Goal: Task Accomplishment & Management: Complete application form

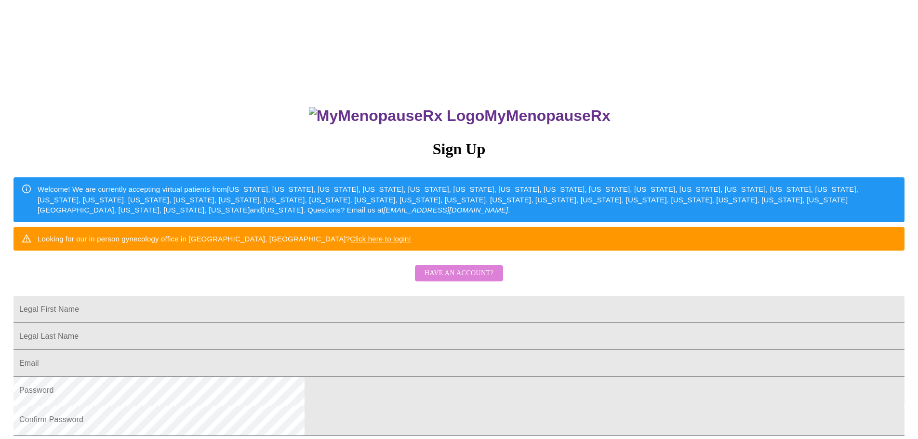
click at [440, 280] on span "Have an account?" at bounding box center [459, 274] width 69 height 12
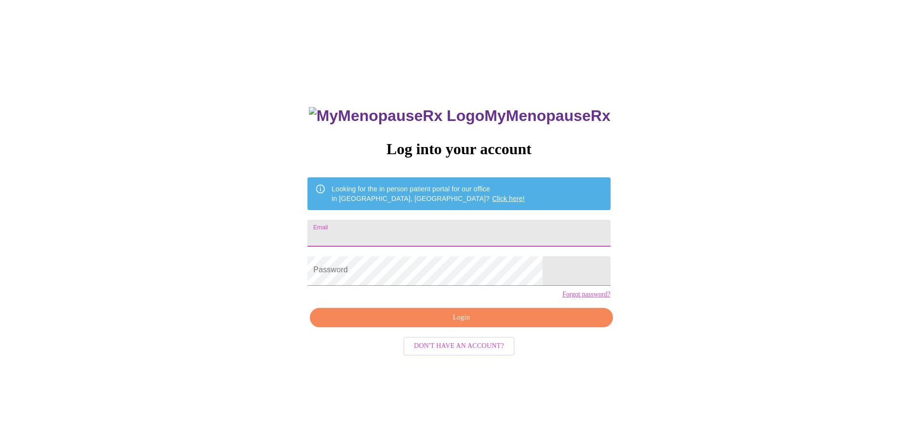
click at [374, 243] on input "Email" at bounding box center [459, 233] width 303 height 27
type input "[EMAIL_ADDRESS][DOMAIN_NAME]"
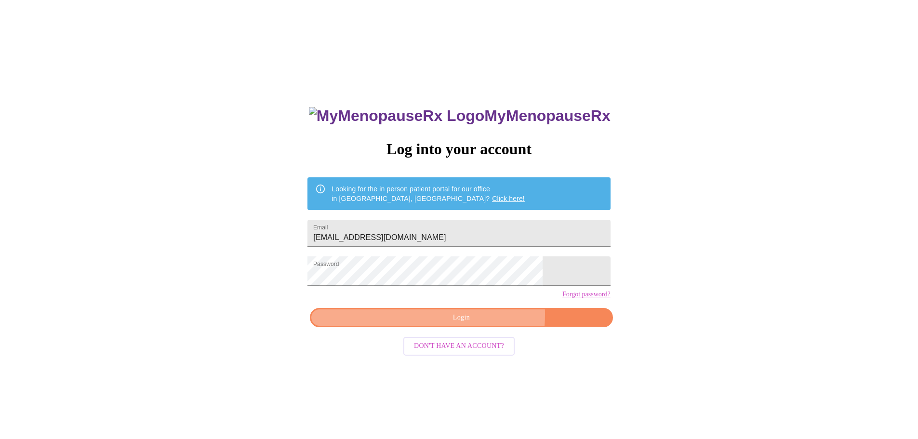
click at [432, 324] on span "Login" at bounding box center [461, 318] width 281 height 12
click at [493, 328] on button "Login" at bounding box center [461, 318] width 303 height 20
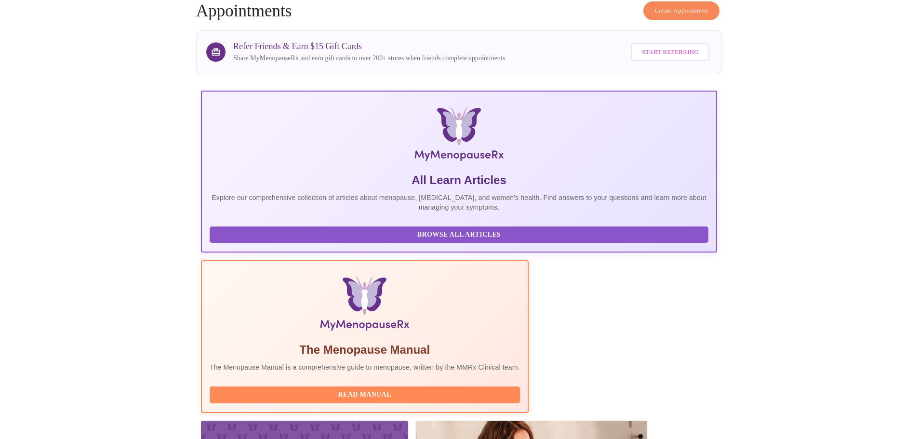
scroll to position [193, 0]
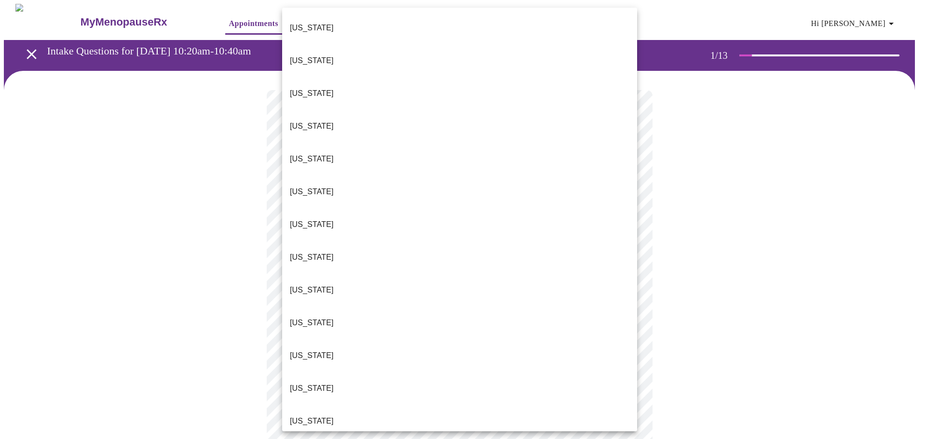
click at [308, 284] on p "[US_STATE]" at bounding box center [312, 290] width 44 height 12
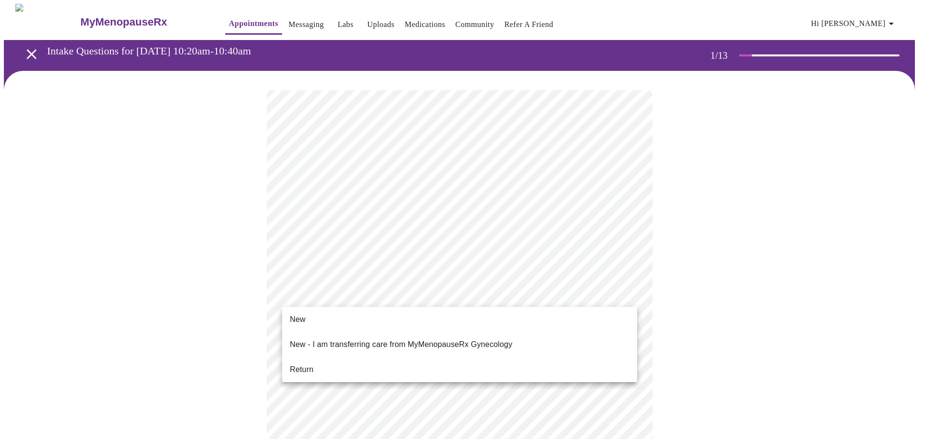
click at [312, 364] on span "Return" at bounding box center [302, 370] width 24 height 12
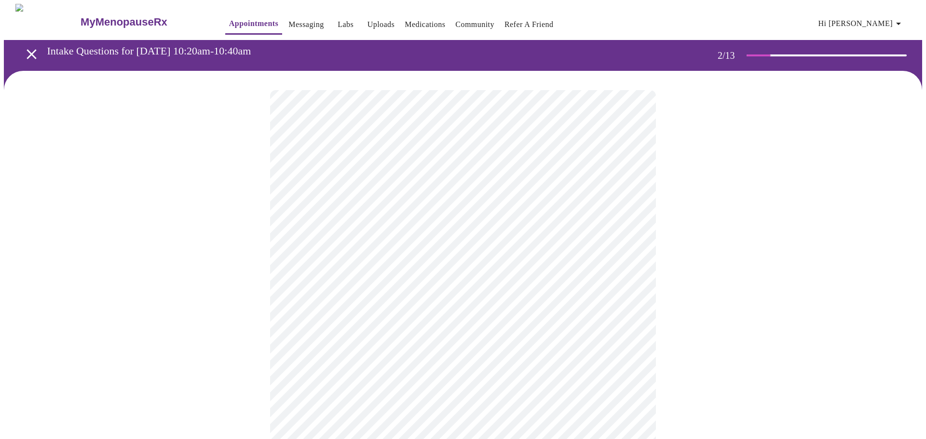
click at [376, 199] on body "MyMenopauseRx Appointments Messaging Labs Uploads Medications Community Refer a…" at bounding box center [463, 350] width 918 height 693
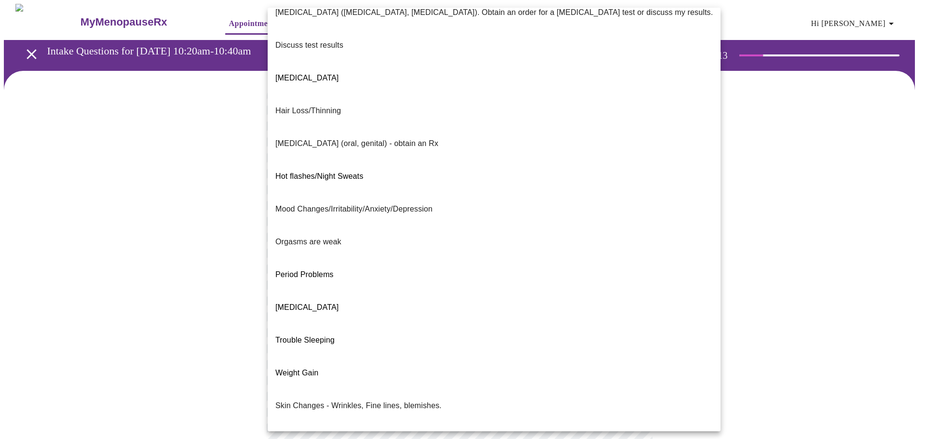
scroll to position [96, 0]
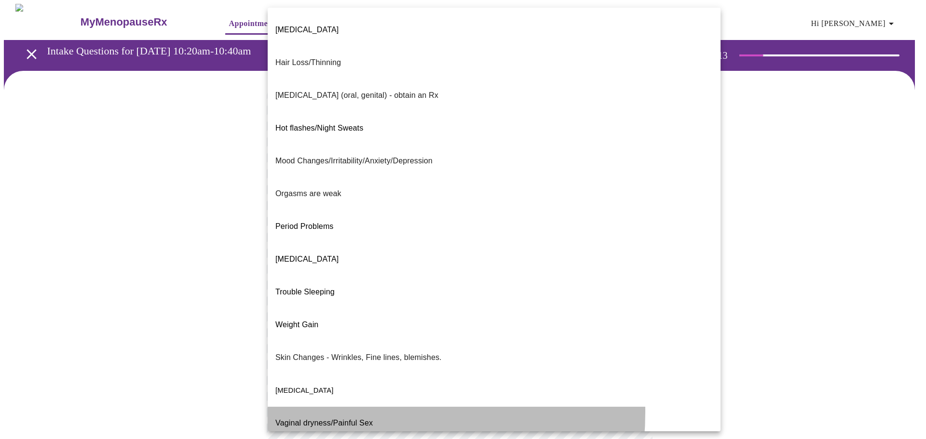
click at [318, 419] on span "Vaginal dryness/Painful Sex" at bounding box center [323, 423] width 97 height 8
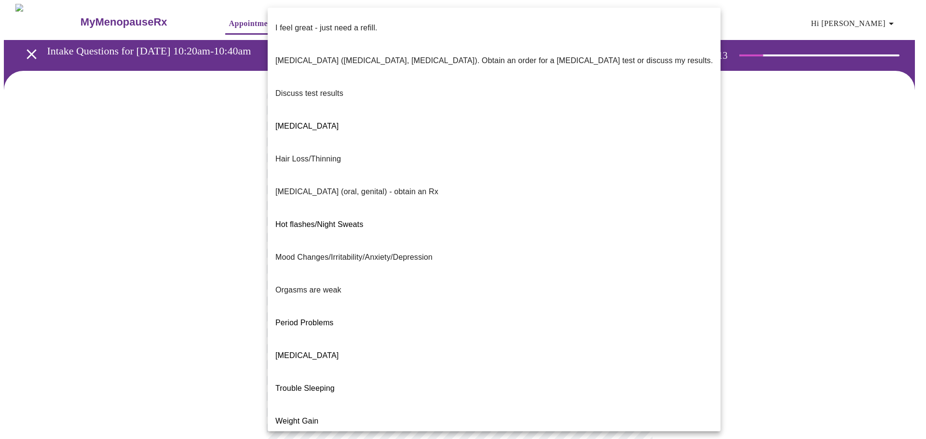
click at [625, 204] on body "MyMenopauseRx Appointments Messaging Labs Uploads Medications Community Refer a…" at bounding box center [463, 347] width 918 height 686
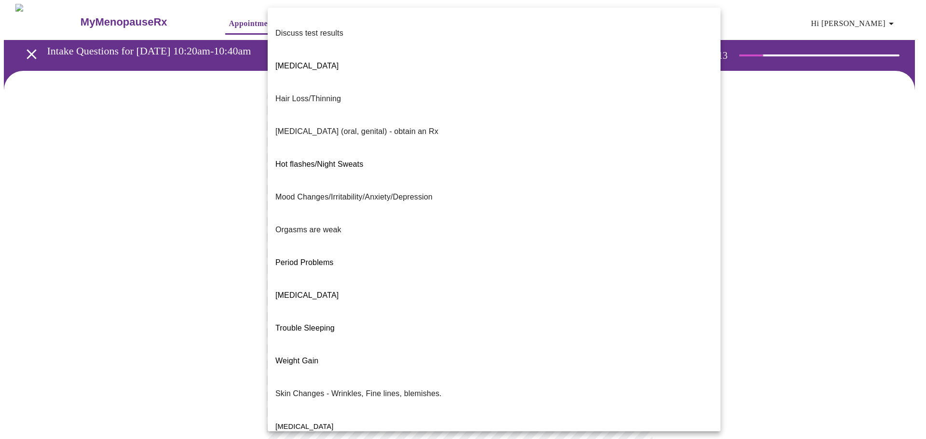
scroll to position [97, 0]
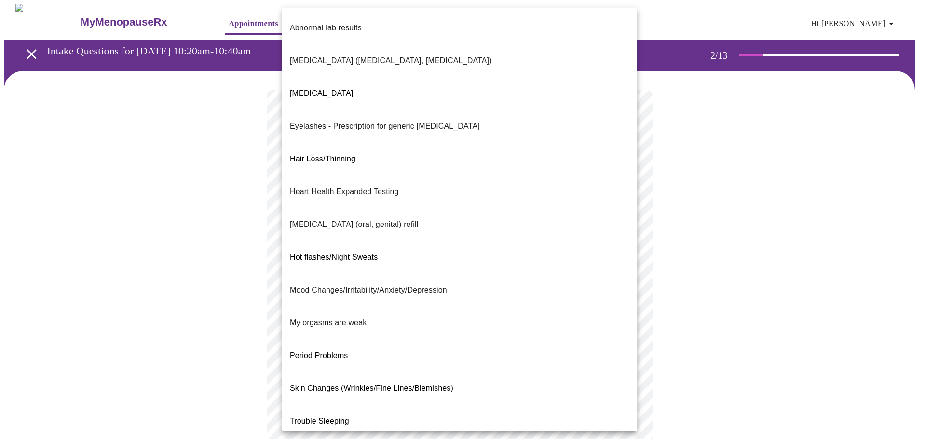
click at [362, 290] on body "MyMenopauseRx Appointments Messaging Labs Uploads Medications Community Refer a…" at bounding box center [463, 347] width 918 height 686
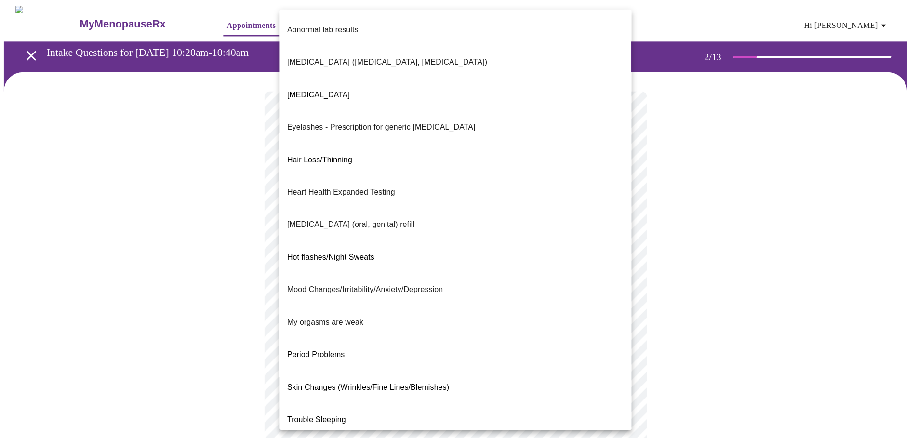
scroll to position [43, 0]
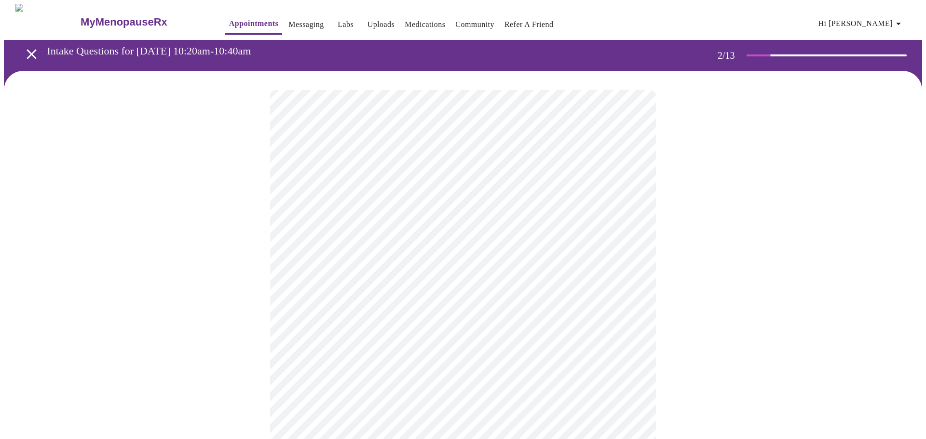
click at [402, 395] on body "MyMenopauseRx Appointments Messaging Labs Uploads Medications Community Refer a…" at bounding box center [463, 344] width 918 height 680
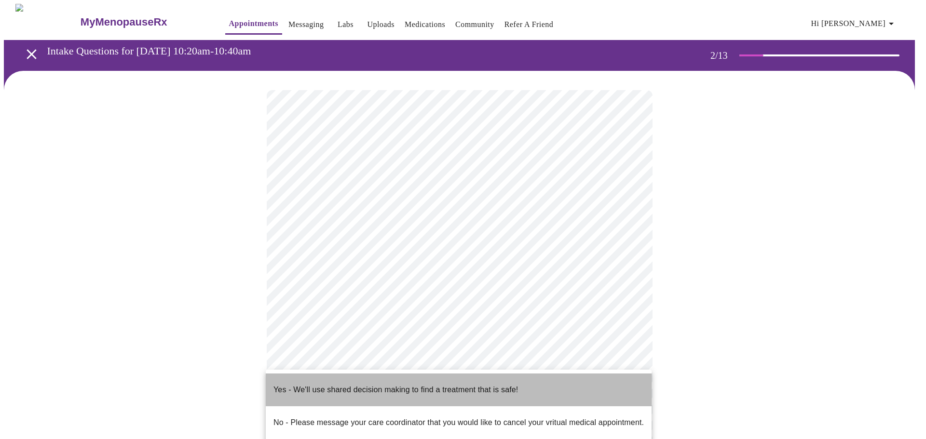
click at [403, 384] on p "Yes - We'll use shared decision making to find a treatment that is safe!" at bounding box center [395, 390] width 244 height 12
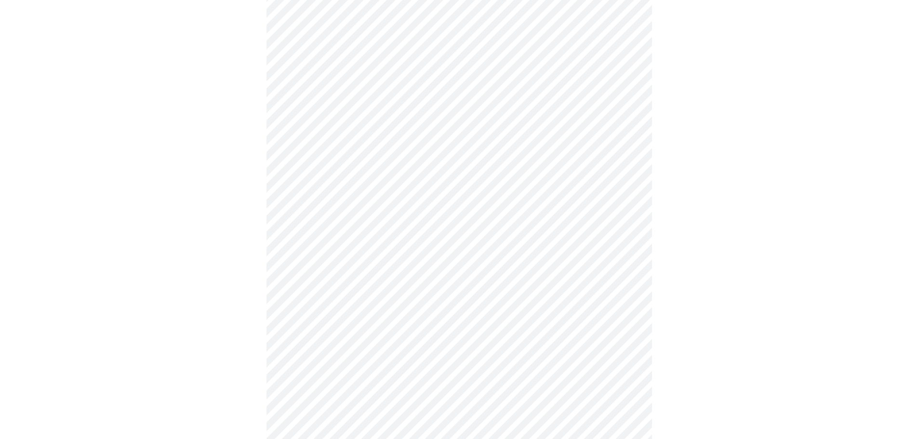
scroll to position [0, 0]
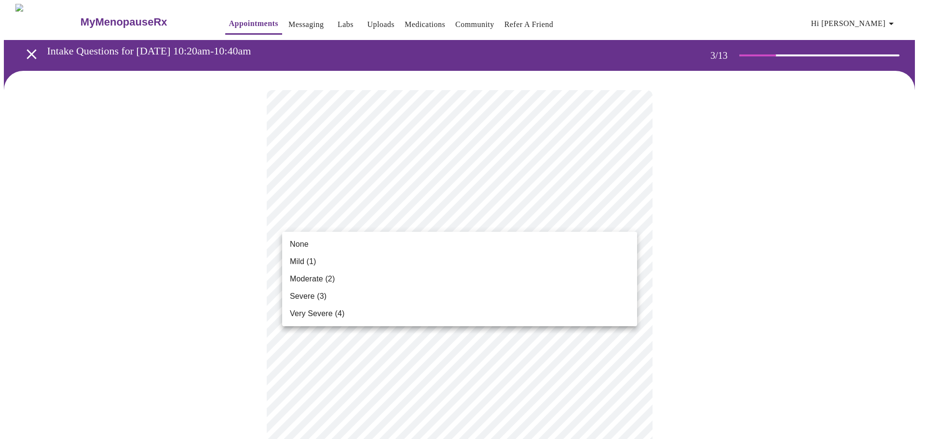
click at [306, 258] on span "Mild (1)" at bounding box center [303, 262] width 27 height 12
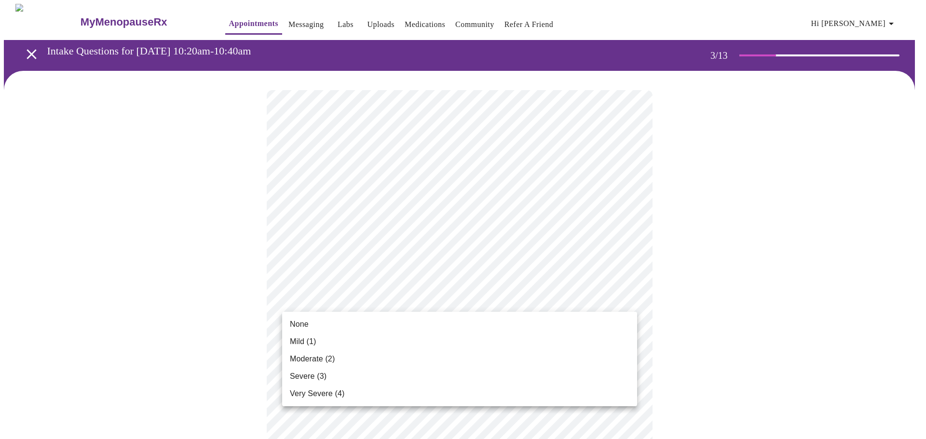
click at [316, 338] on span "Mild (1)" at bounding box center [303, 342] width 27 height 12
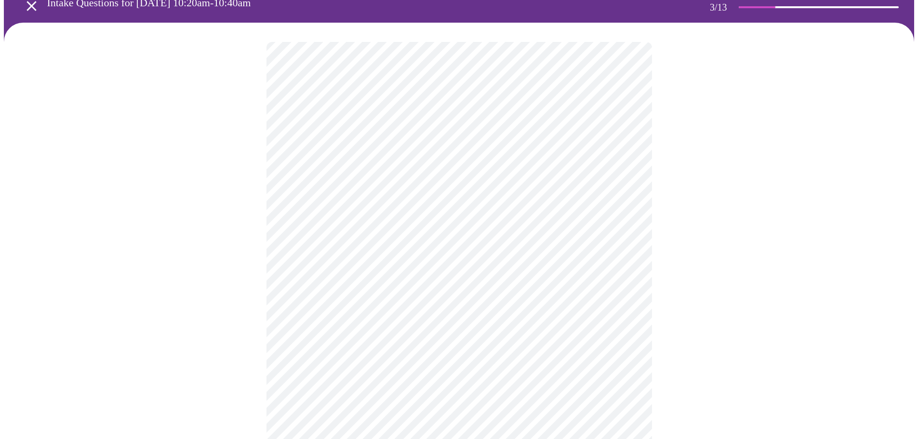
scroll to position [96, 0]
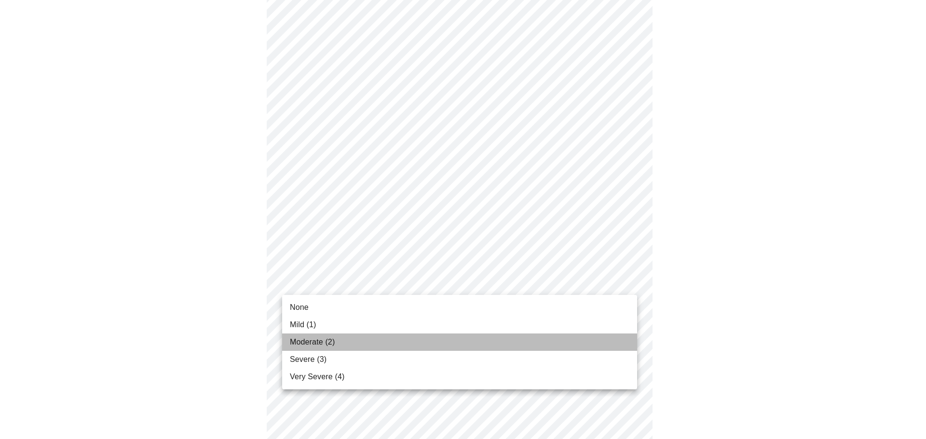
click at [304, 338] on span "Moderate (2)" at bounding box center [312, 342] width 45 height 12
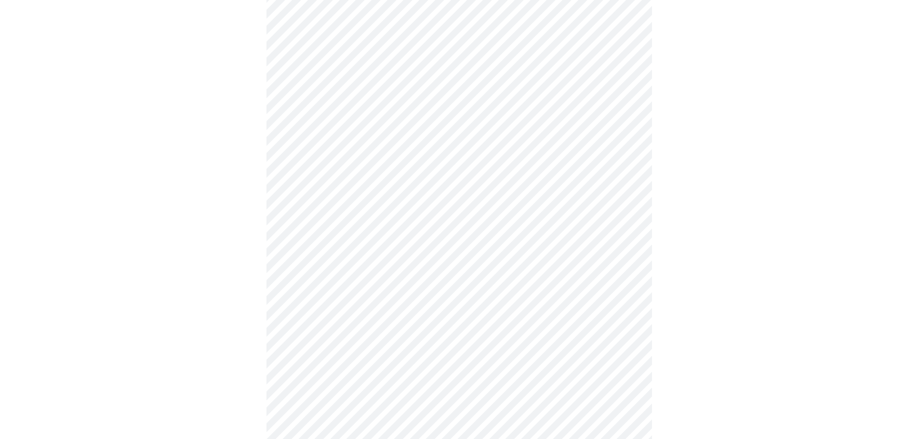
scroll to position [193, 0]
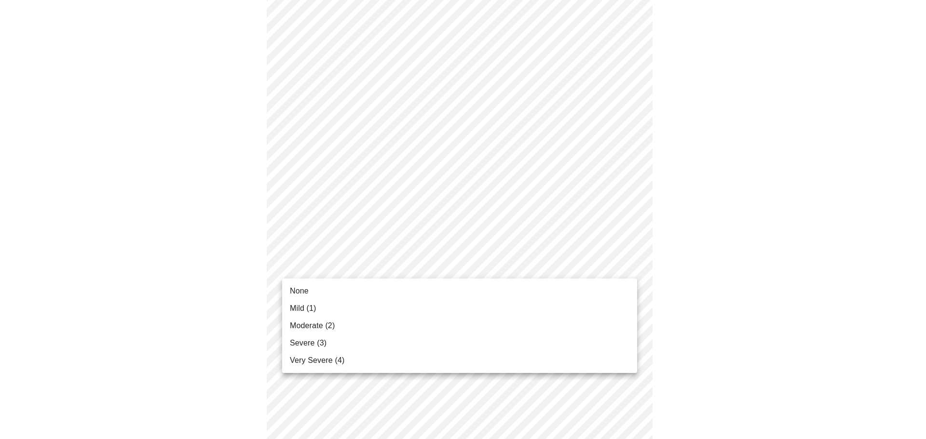
click at [300, 290] on span "None" at bounding box center [299, 291] width 19 height 12
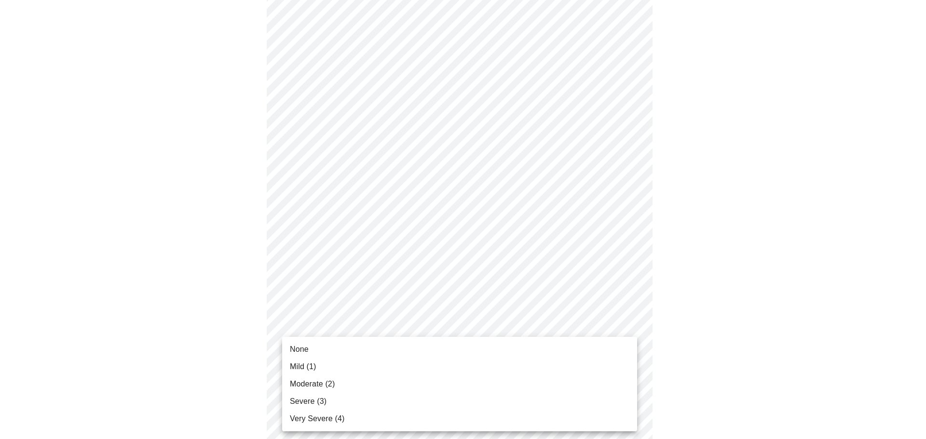
click at [300, 352] on span "None" at bounding box center [299, 350] width 19 height 12
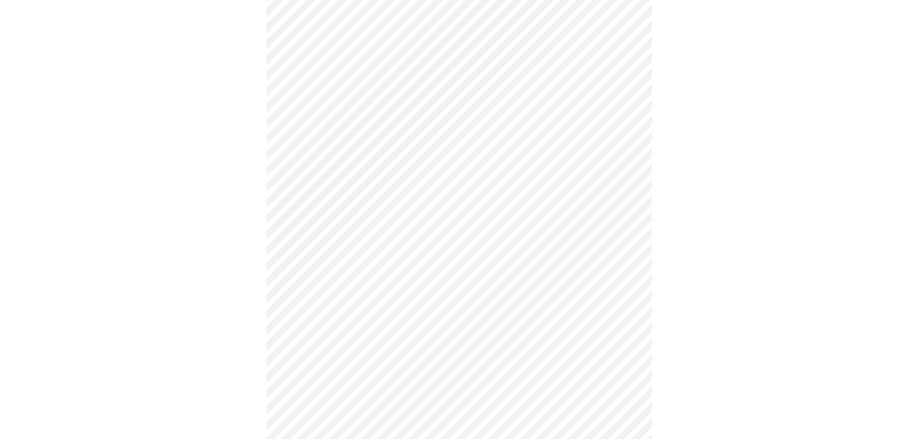
scroll to position [289, 0]
click at [329, 299] on body "MyMenopauseRx Appointments Messaging Labs Uploads Medications Community Refer a…" at bounding box center [463, 353] width 918 height 1276
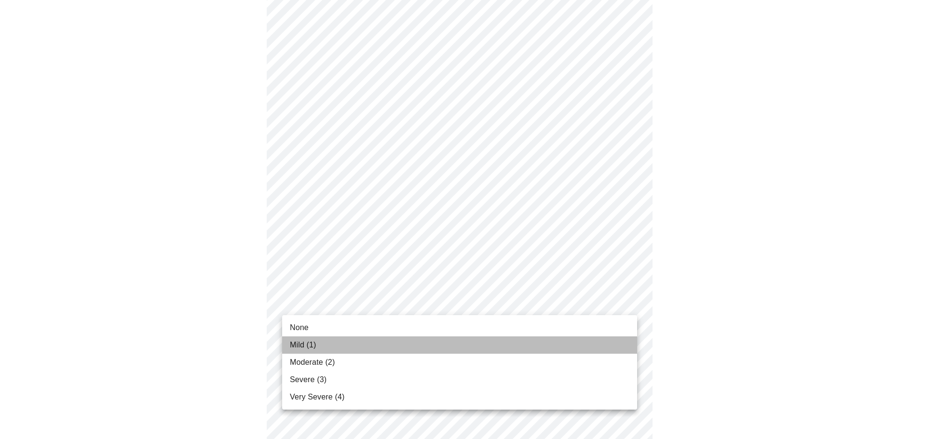
click at [295, 338] on li "Mild (1)" at bounding box center [459, 344] width 355 height 17
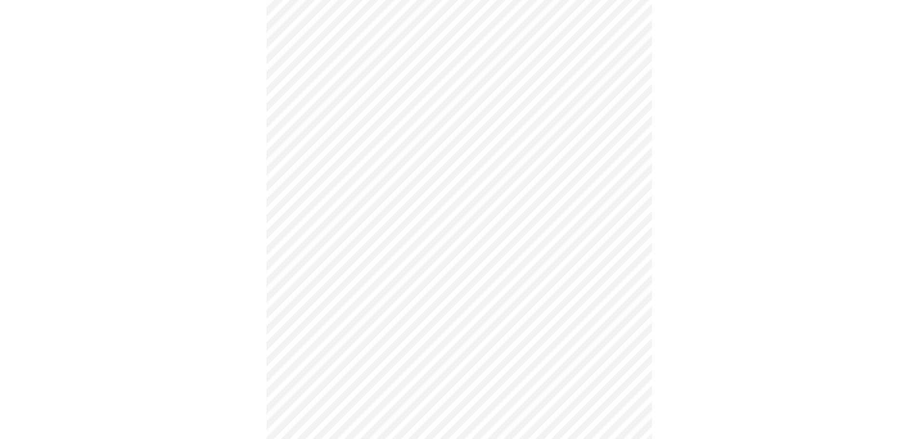
scroll to position [337, 0]
click at [360, 333] on body "MyMenopauseRx Appointments Messaging Labs Uploads Medications Community Refer a…" at bounding box center [463, 296] width 918 height 1261
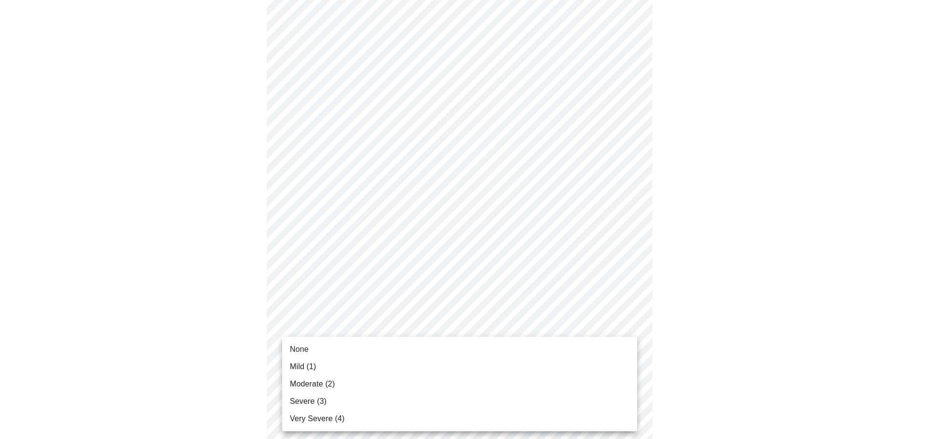
click at [299, 346] on span "None" at bounding box center [299, 350] width 19 height 12
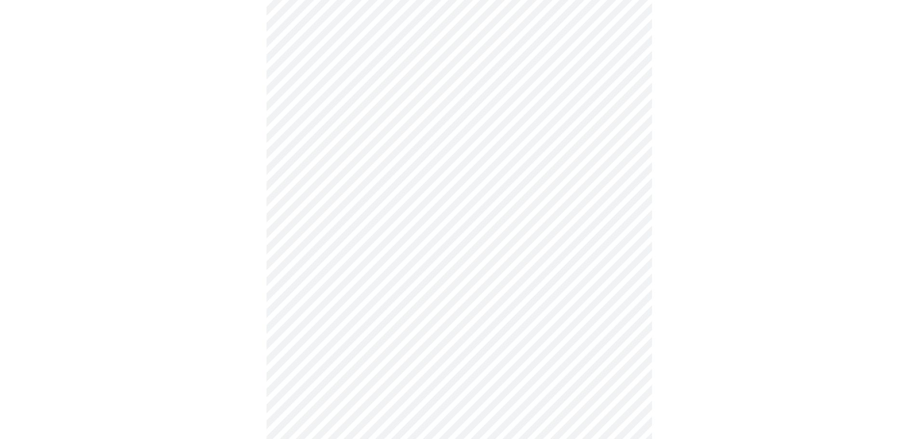
scroll to position [434, 0]
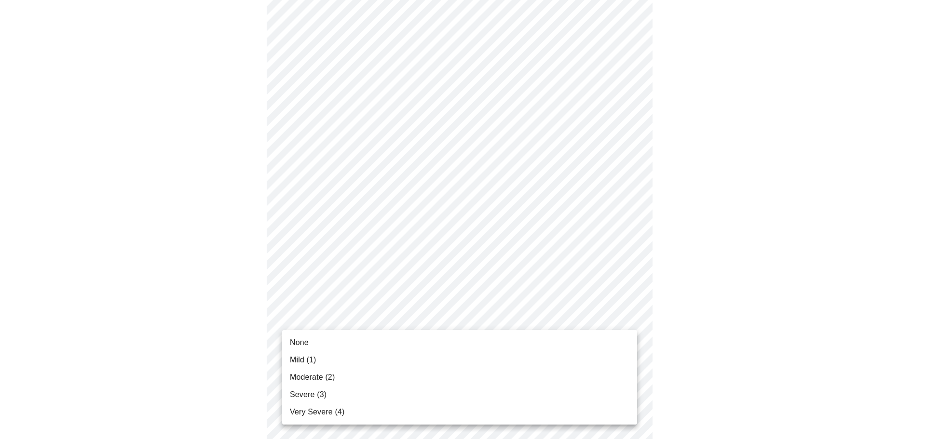
click at [324, 308] on body "MyMenopauseRx Appointments Messaging Labs Uploads Medications Community Refer a…" at bounding box center [463, 193] width 918 height 1246
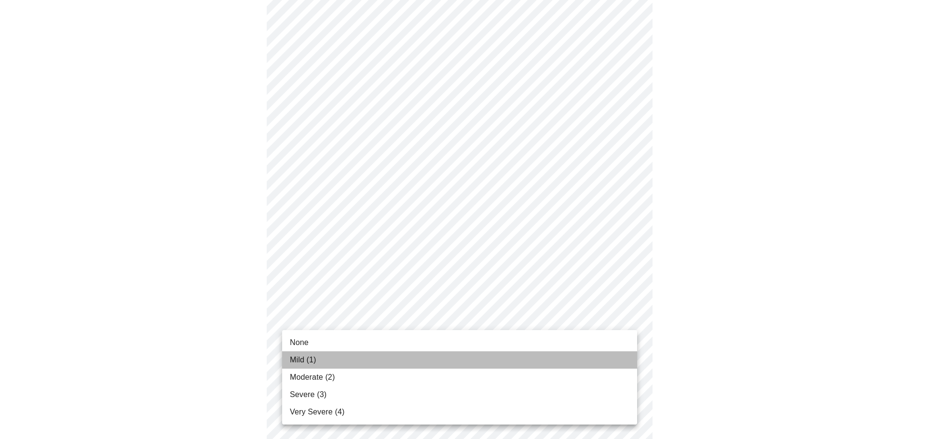
click at [302, 357] on span "Mild (1)" at bounding box center [303, 360] width 27 height 12
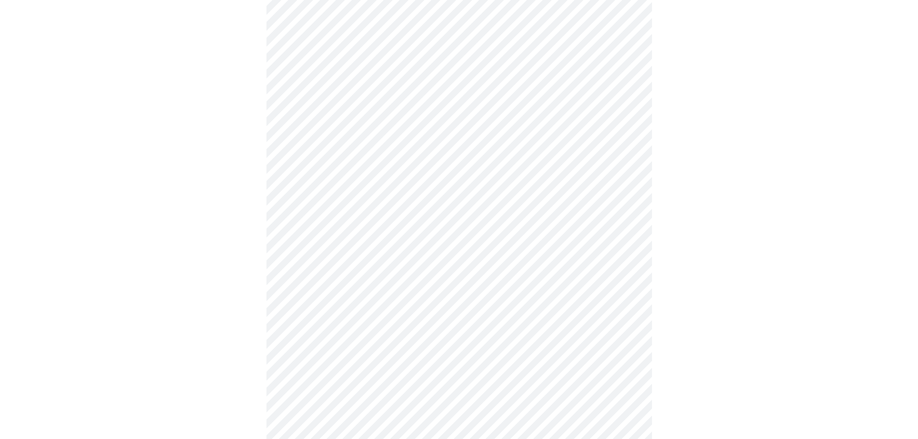
scroll to position [530, 0]
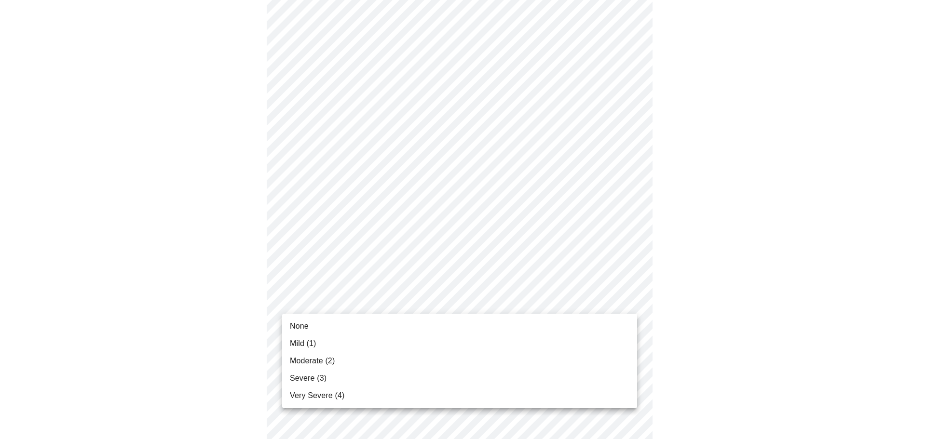
click at [311, 297] on body "MyMenopauseRx Appointments Messaging Labs Uploads Medications Community Refer a…" at bounding box center [463, 89] width 918 height 1231
click at [310, 322] on li "None" at bounding box center [459, 326] width 355 height 17
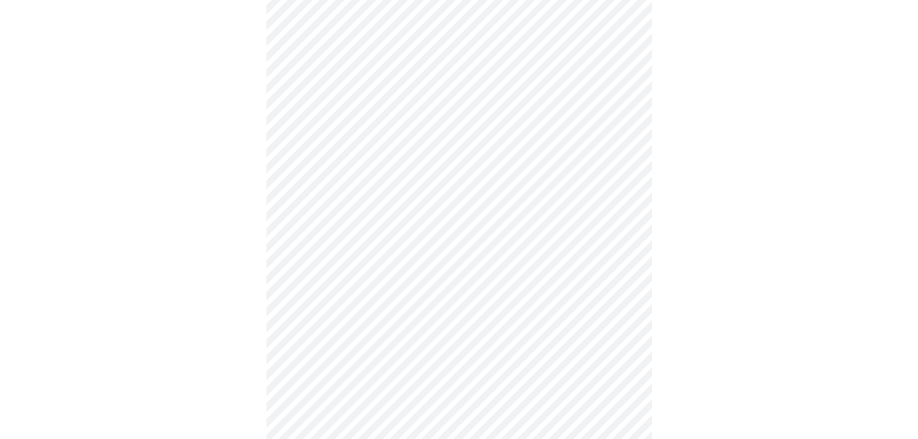
scroll to position [627, 0]
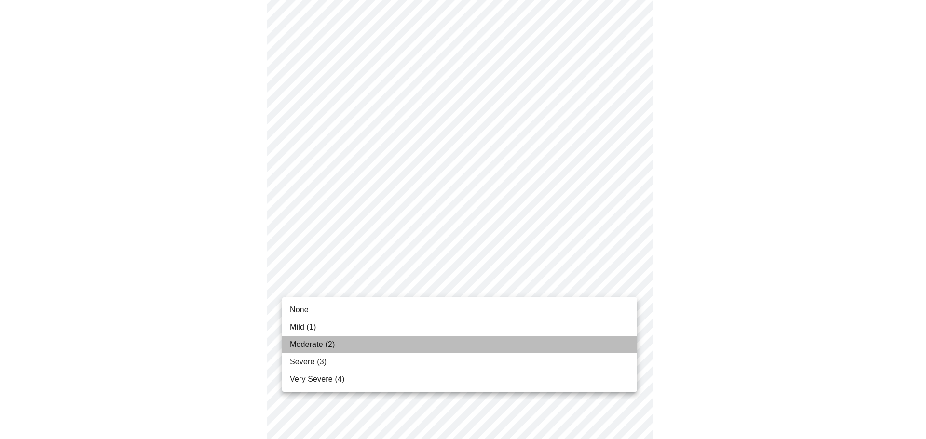
click at [309, 342] on span "Moderate (2)" at bounding box center [312, 345] width 45 height 12
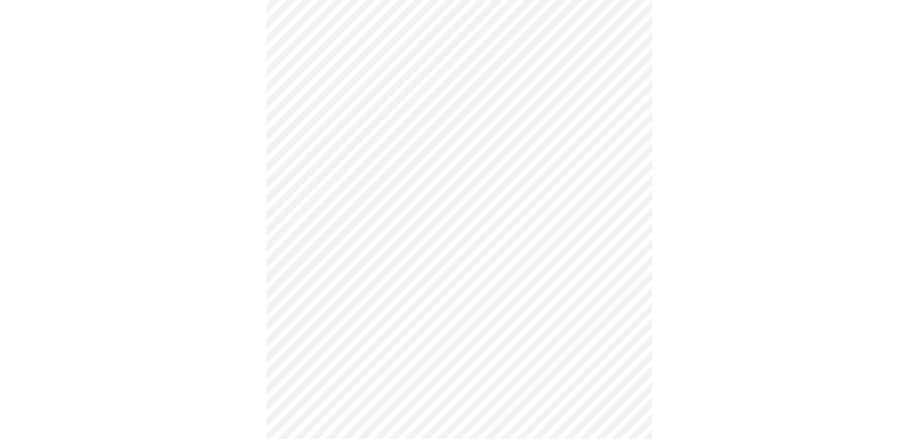
scroll to position [675, 0]
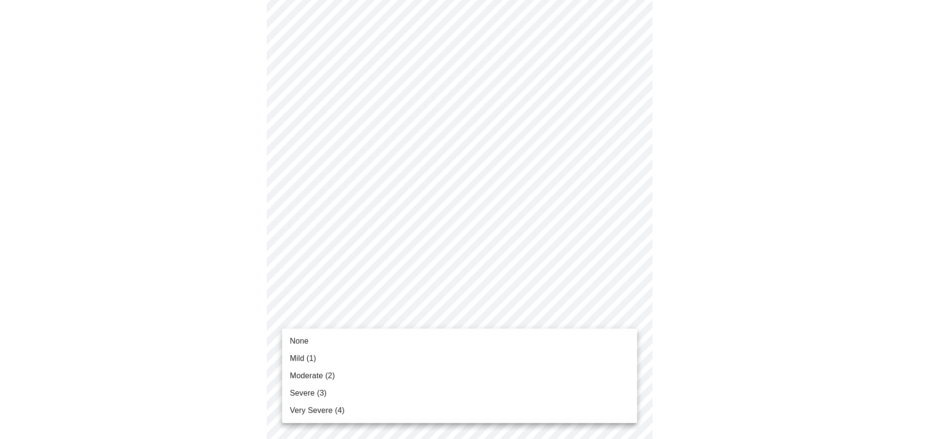
click at [303, 390] on span "Severe (3)" at bounding box center [308, 394] width 37 height 12
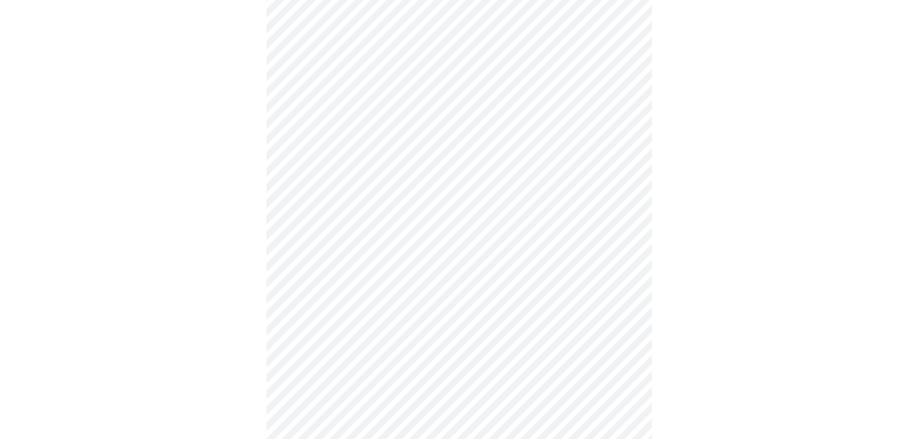
scroll to position [337, 0]
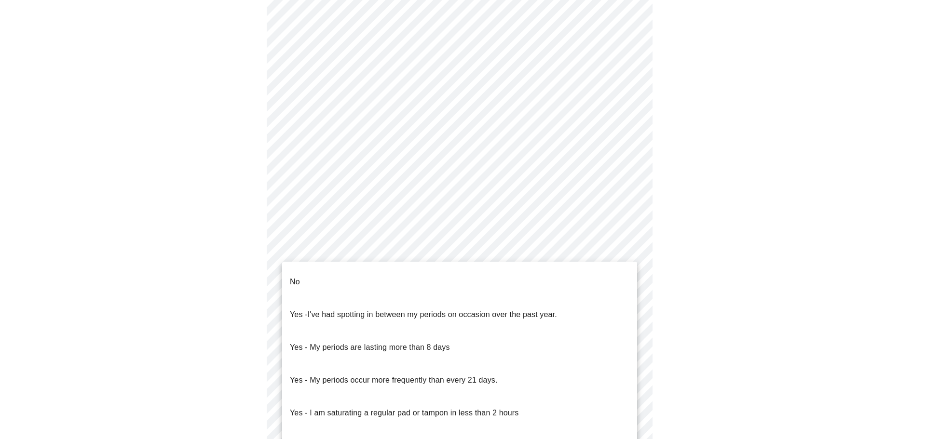
click at [400, 288] on body "MyMenopauseRx Appointments Messaging Labs Uploads Medications Community Refer a…" at bounding box center [463, 171] width 918 height 1010
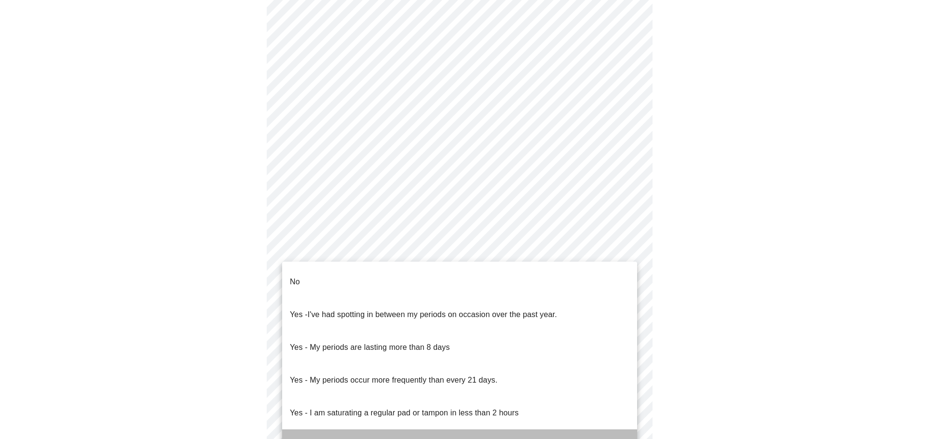
click at [523, 439] on p "Yes - I had bleeding or spotting (even a tinge) after going 12 months without a…" at bounding box center [437, 446] width 295 height 12
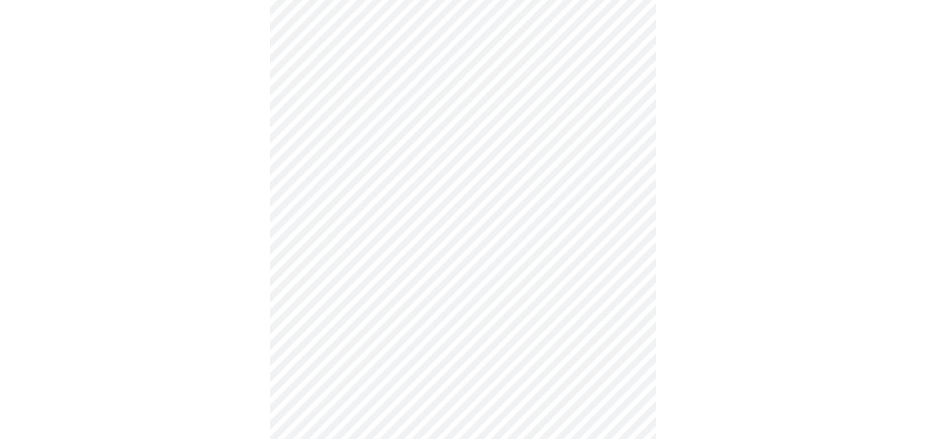
click at [476, 357] on body "MyMenopauseRx Appointments Messaging Labs Uploads Medications Community Refer a…" at bounding box center [463, 168] width 918 height 1004
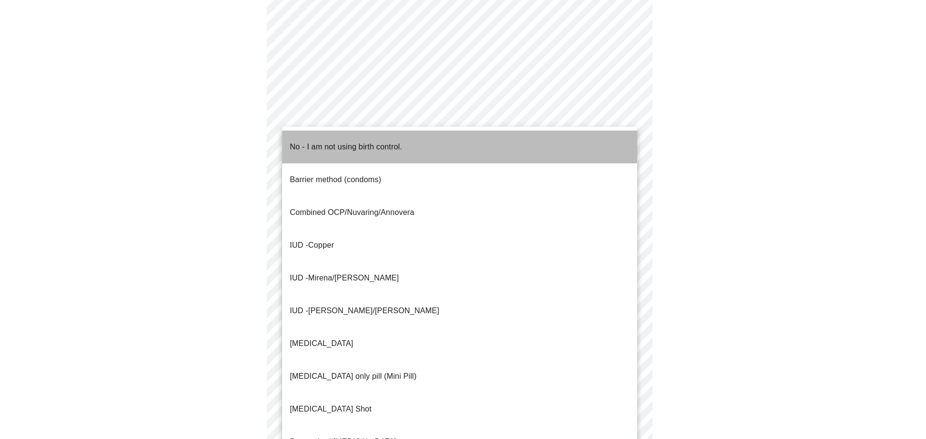
click at [342, 132] on li "No - I am not using birth control." at bounding box center [459, 147] width 355 height 33
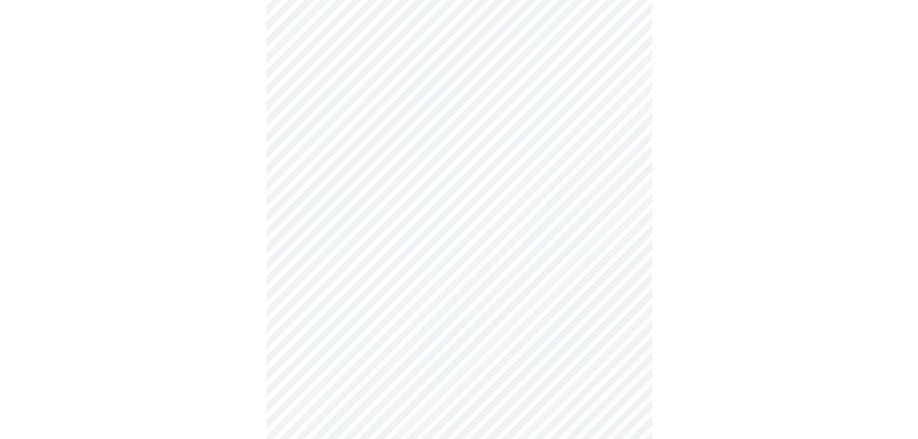
scroll to position [482, 0]
click at [440, 289] on body "MyMenopauseRx Appointments Messaging Labs Uploads Medications Community Refer a…" at bounding box center [463, 21] width 918 height 998
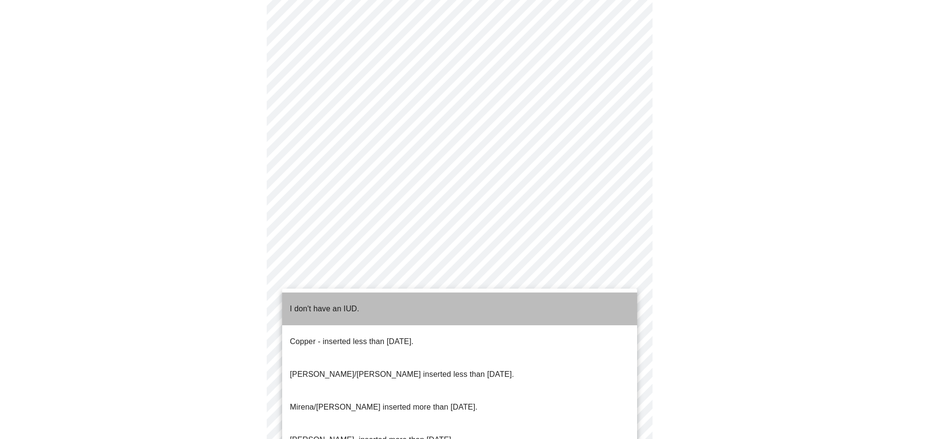
click at [346, 303] on p "I don't have an IUD." at bounding box center [324, 309] width 69 height 12
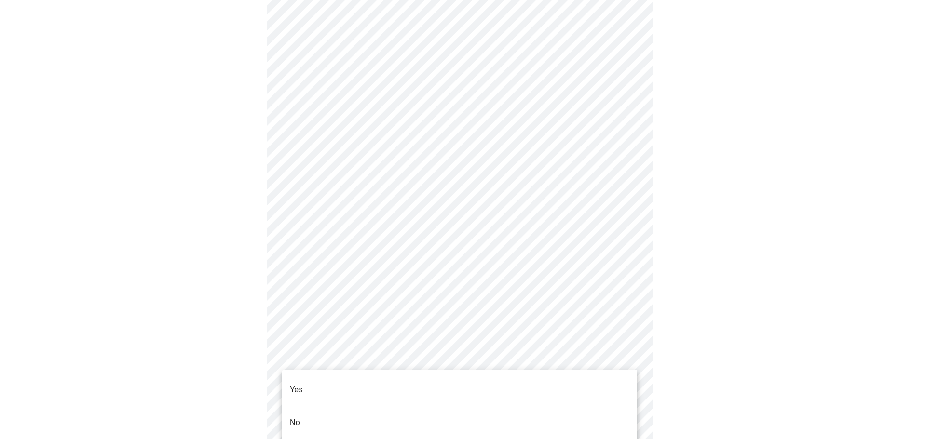
click at [382, 370] on body "MyMenopauseRx Appointments Messaging Labs Uploads Medications Community Refer a…" at bounding box center [463, 18] width 918 height 992
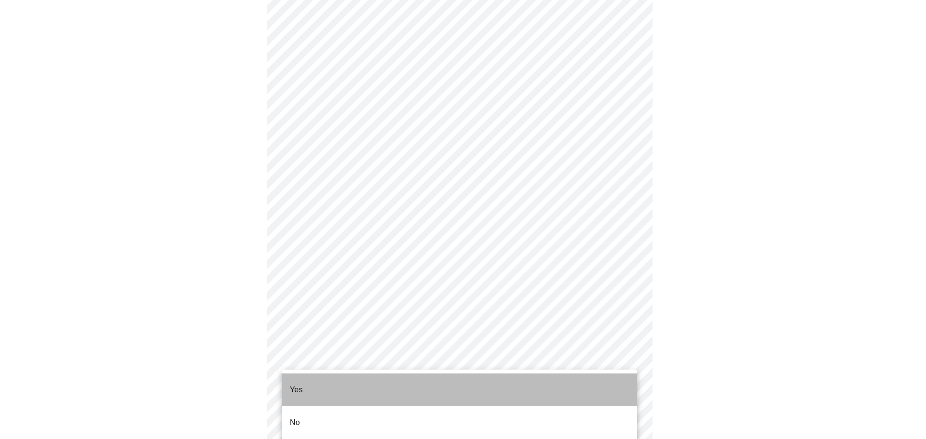
click at [304, 380] on li "Yes" at bounding box center [459, 390] width 355 height 33
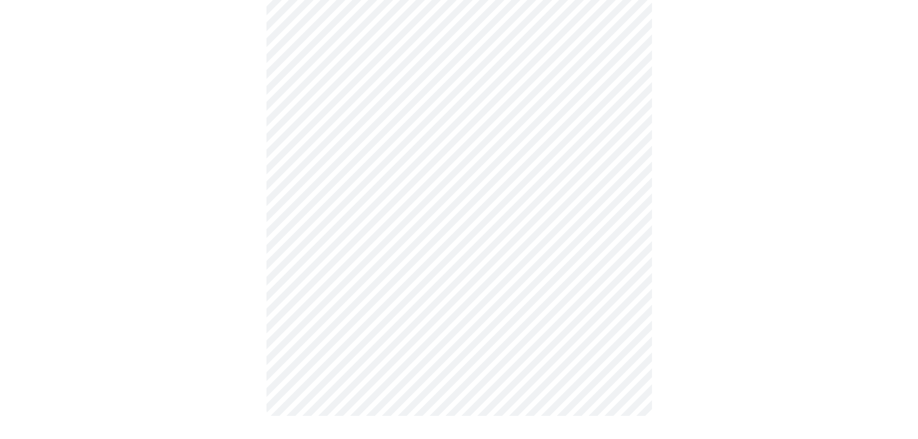
scroll to position [0, 0]
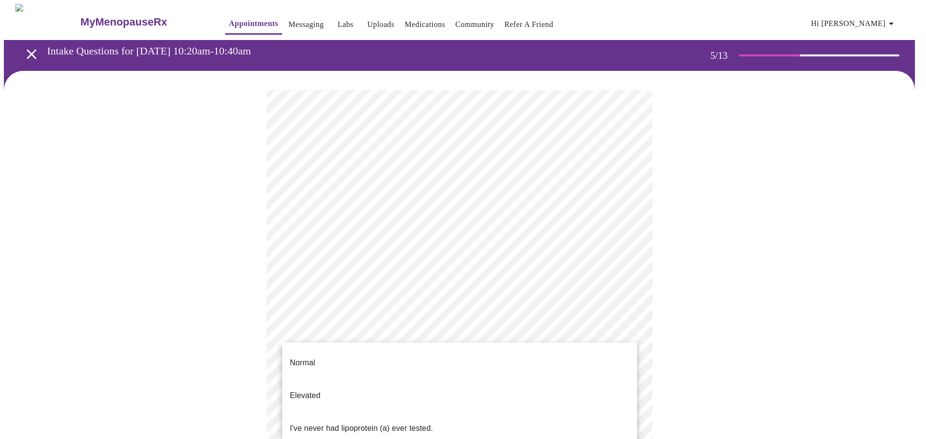
click at [551, 344] on body "MyMenopauseRx Appointments Messaging Labs Uploads Medications Community Refer a…" at bounding box center [463, 373] width 918 height 738
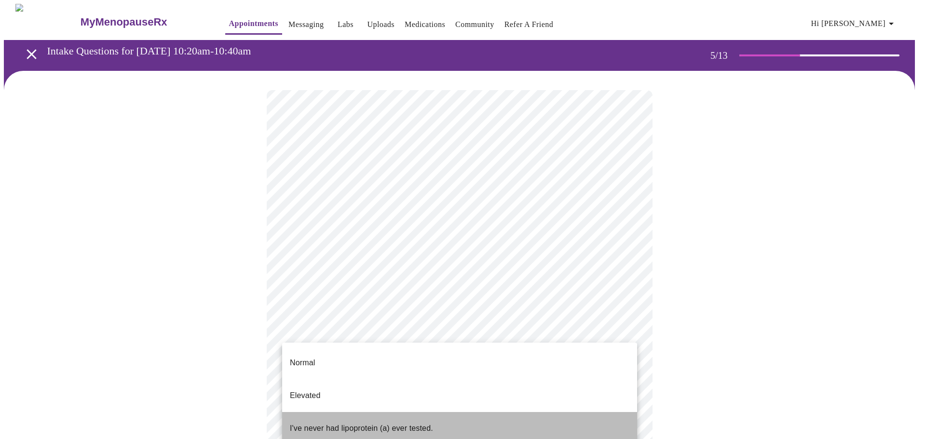
click at [405, 423] on p "I've never had lipoprotein (a) ever tested." at bounding box center [361, 429] width 143 height 12
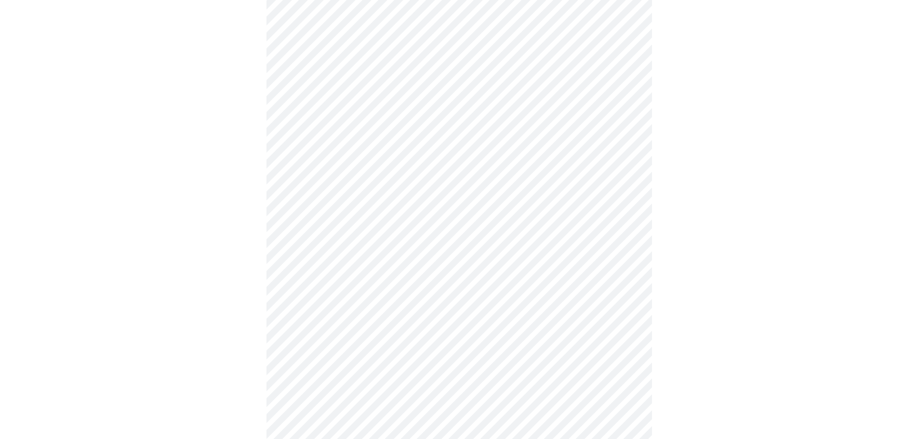
scroll to position [2651, 0]
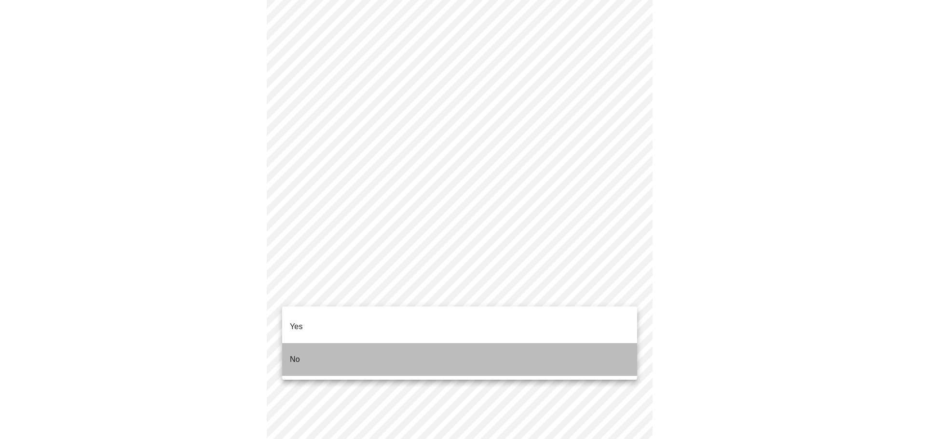
click at [315, 350] on li "No" at bounding box center [459, 359] width 355 height 33
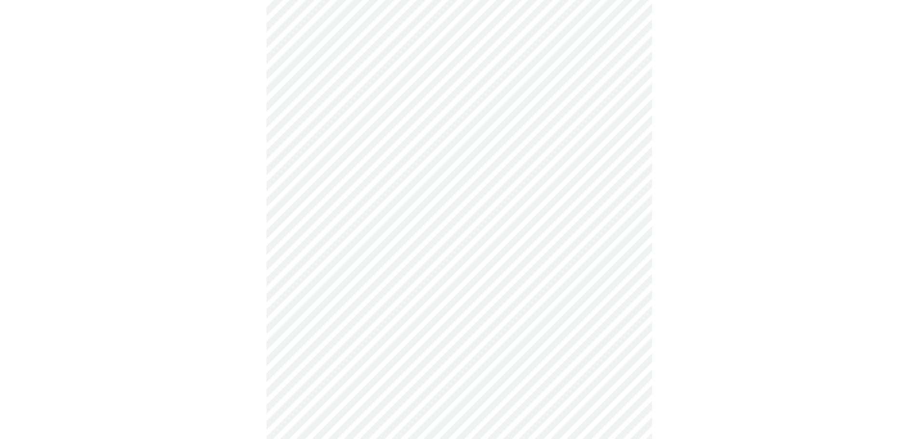
scroll to position [398, 0]
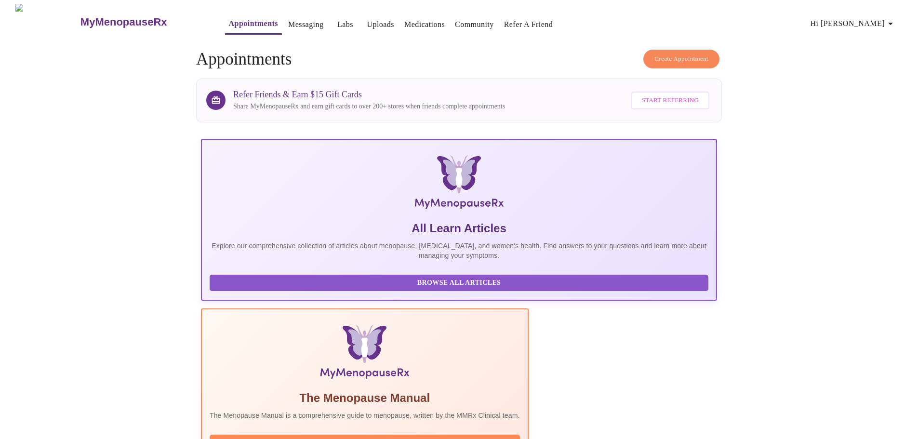
click at [863, 17] on span "Hi [PERSON_NAME]" at bounding box center [854, 23] width 86 height 13
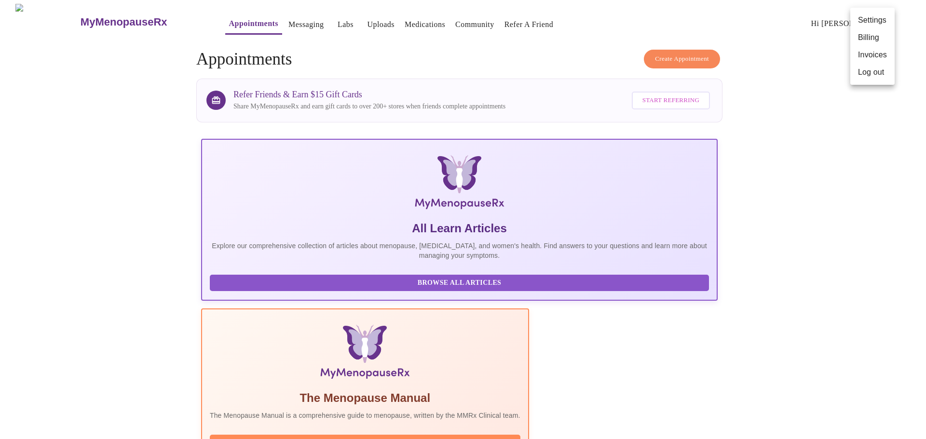
click at [863, 81] on li "Log out" at bounding box center [872, 72] width 44 height 17
